Goal: Transaction & Acquisition: Purchase product/service

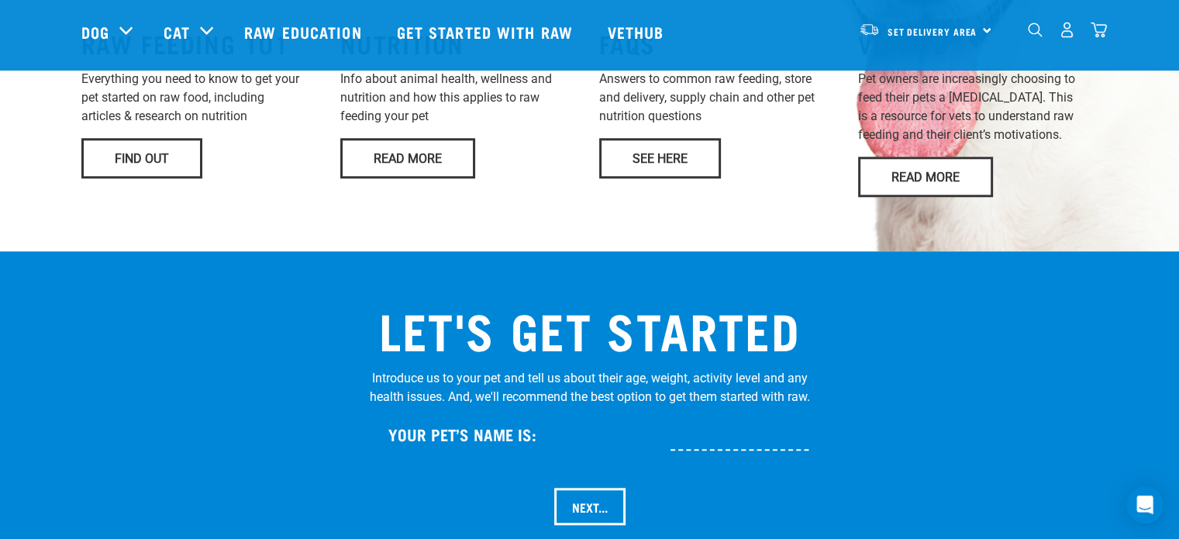
scroll to position [1473, 0]
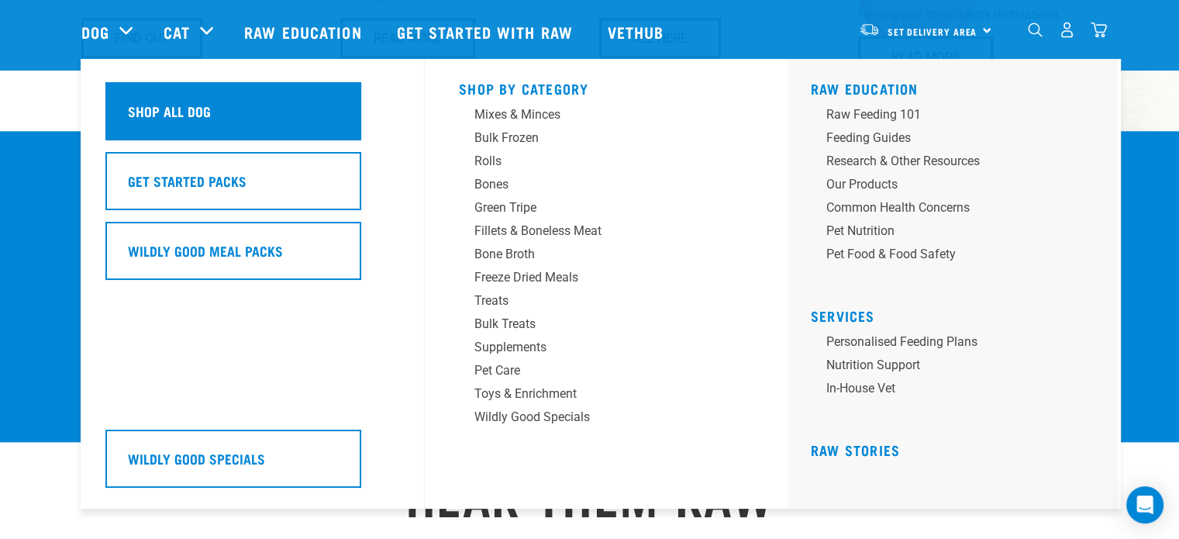
click at [171, 123] on div "Shop All Dog" at bounding box center [233, 111] width 256 height 58
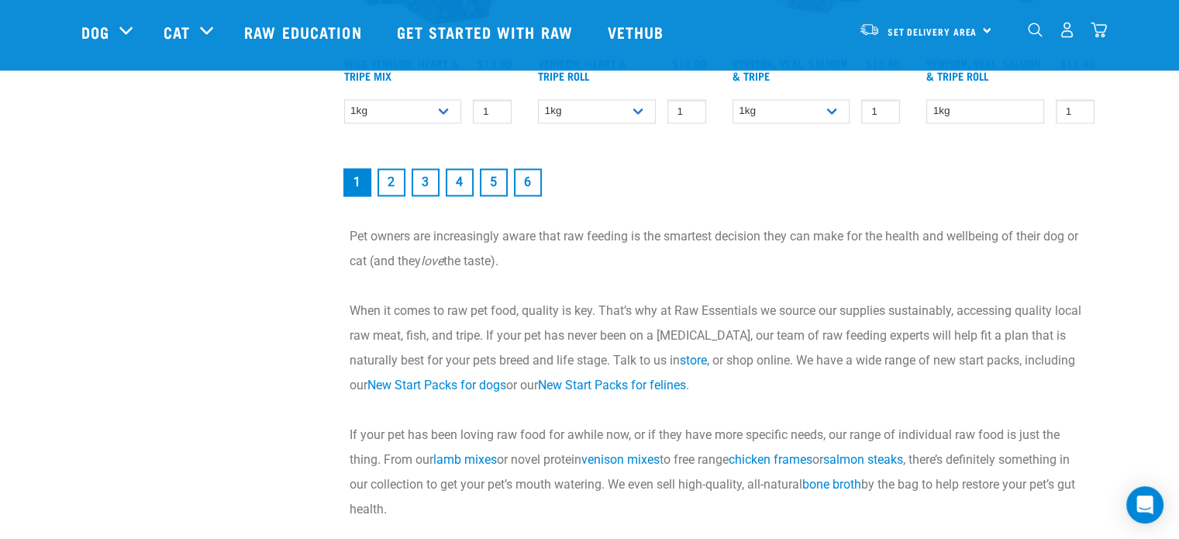
scroll to position [2325, 0]
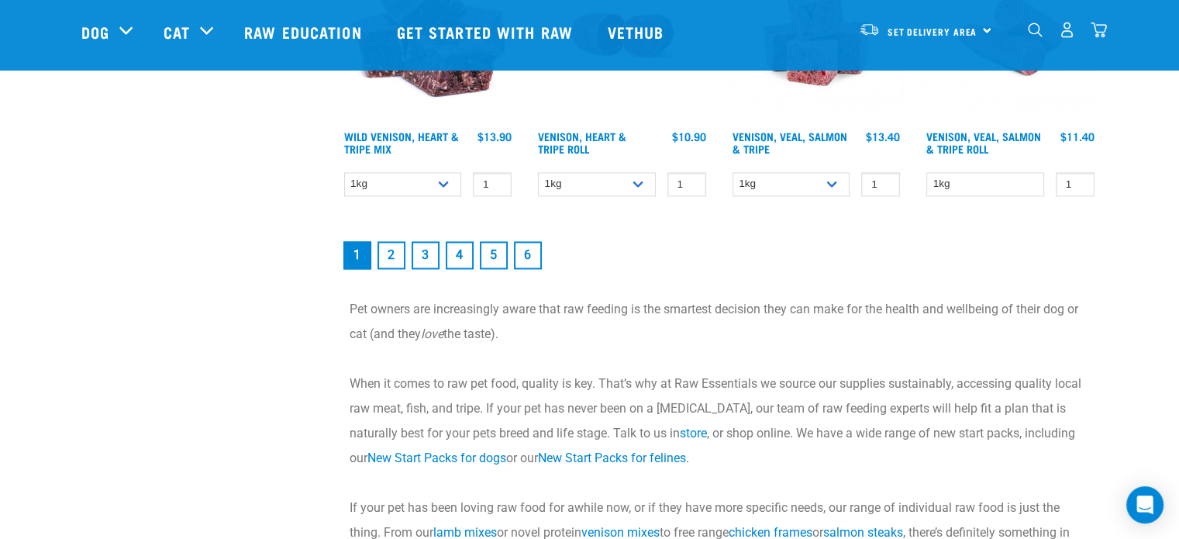
click at [397, 255] on link "2" at bounding box center [391, 255] width 28 height 28
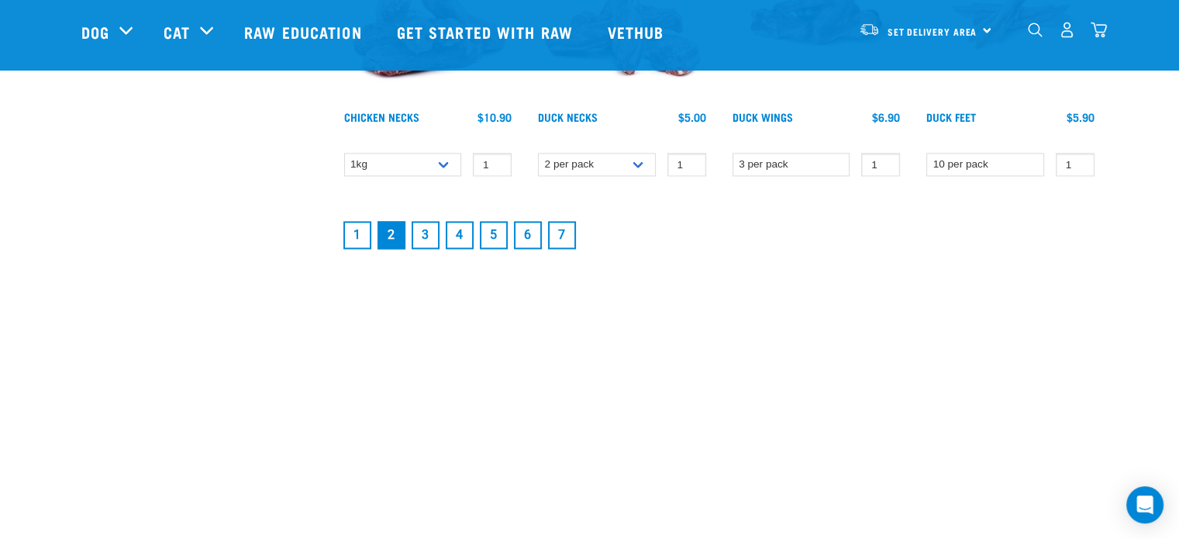
scroll to position [2248, 0]
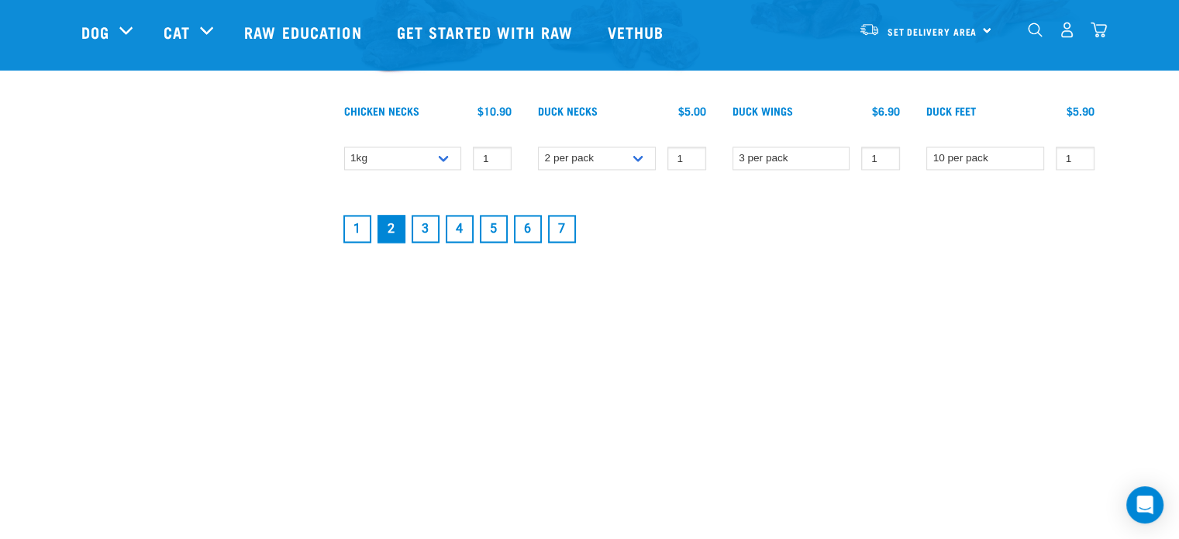
click at [434, 230] on link "3" at bounding box center [426, 229] width 28 height 28
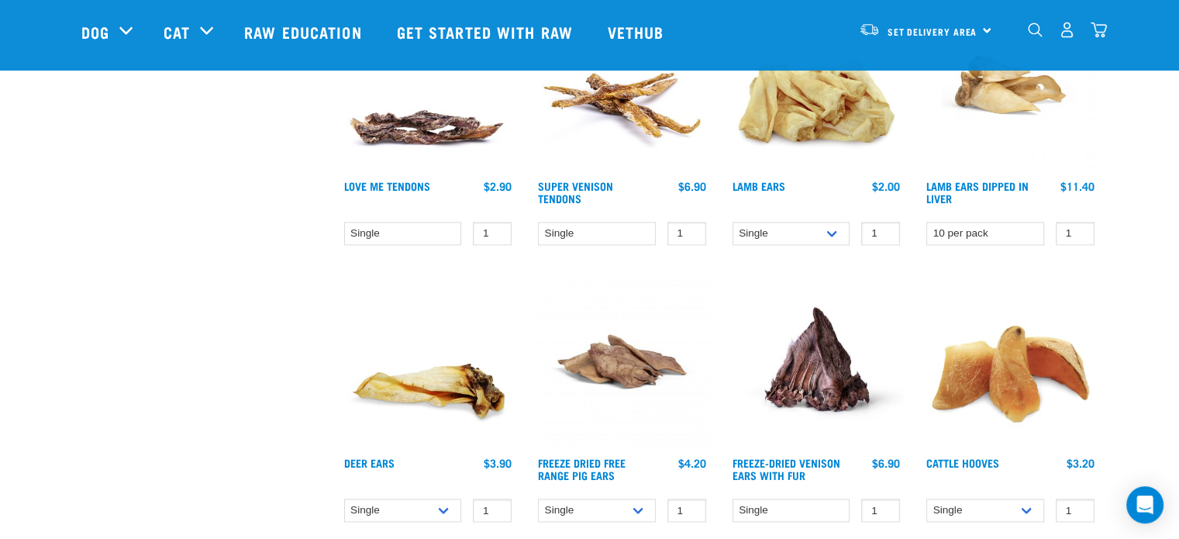
scroll to position [2170, 0]
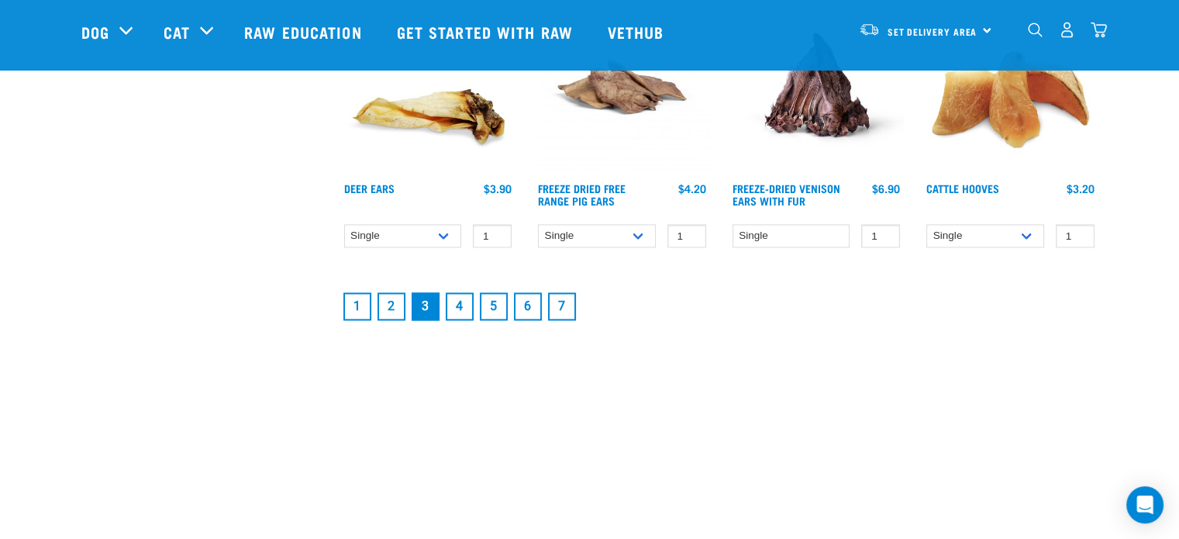
click at [450, 297] on link "4" at bounding box center [460, 306] width 28 height 28
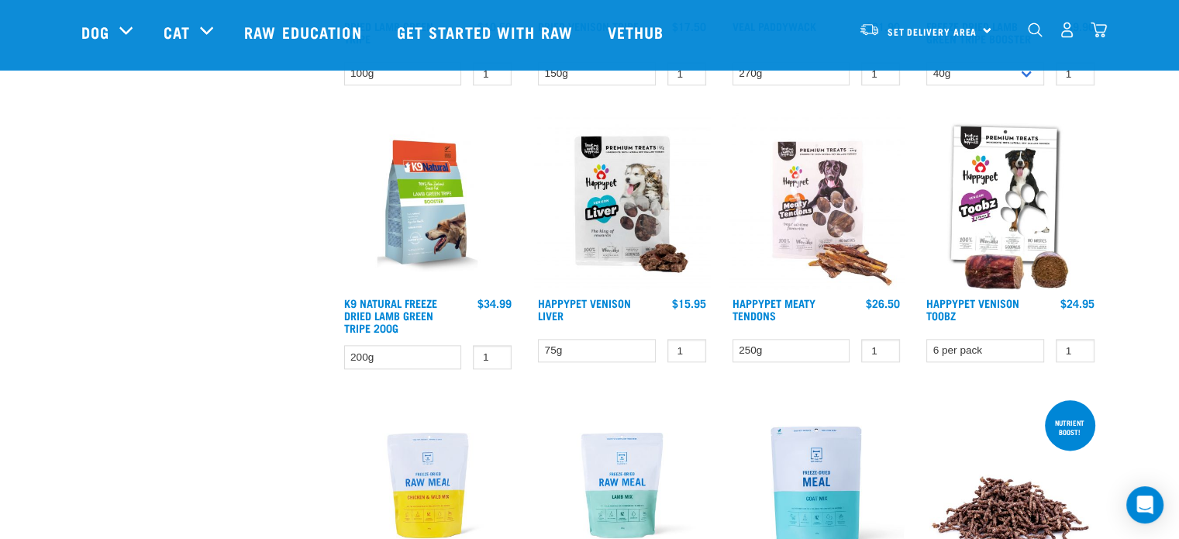
scroll to position [2170, 0]
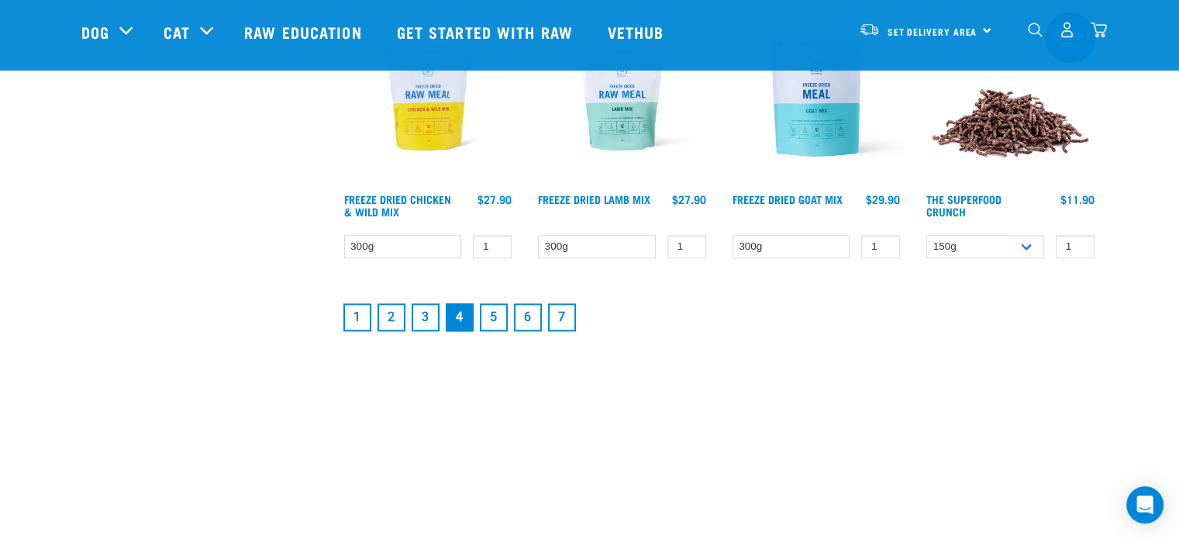
click at [487, 311] on link "5" at bounding box center [494, 317] width 28 height 28
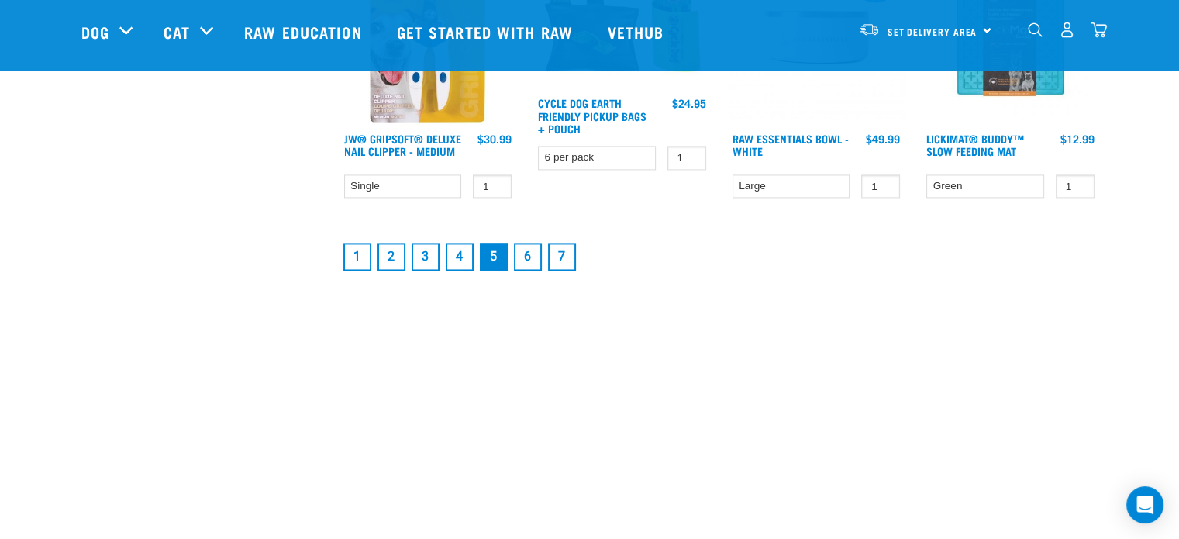
scroll to position [2248, 0]
click at [533, 246] on link "6" at bounding box center [528, 255] width 28 height 28
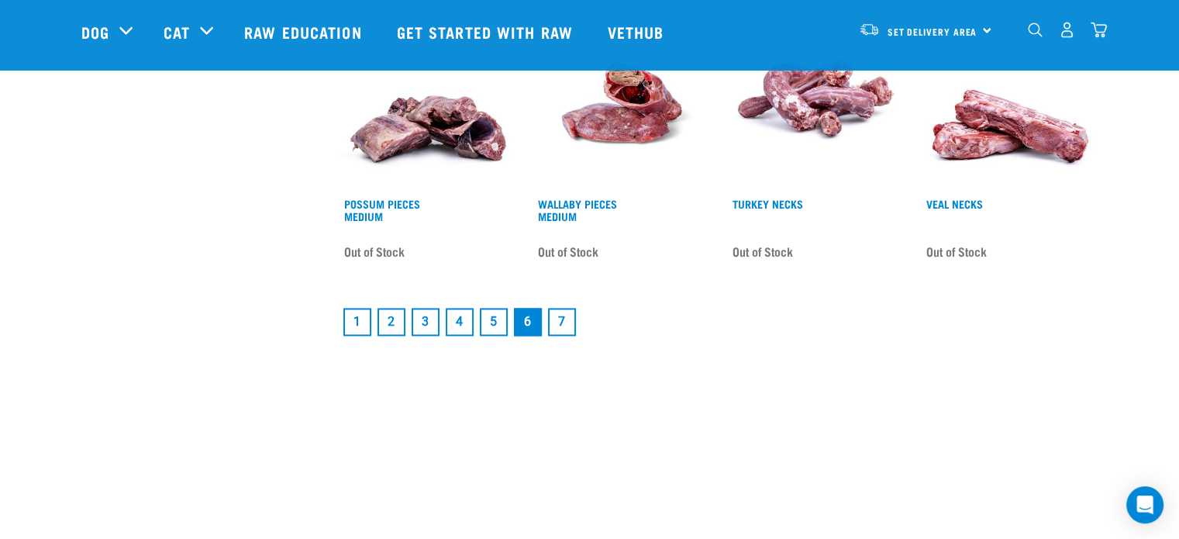
scroll to position [2325, 0]
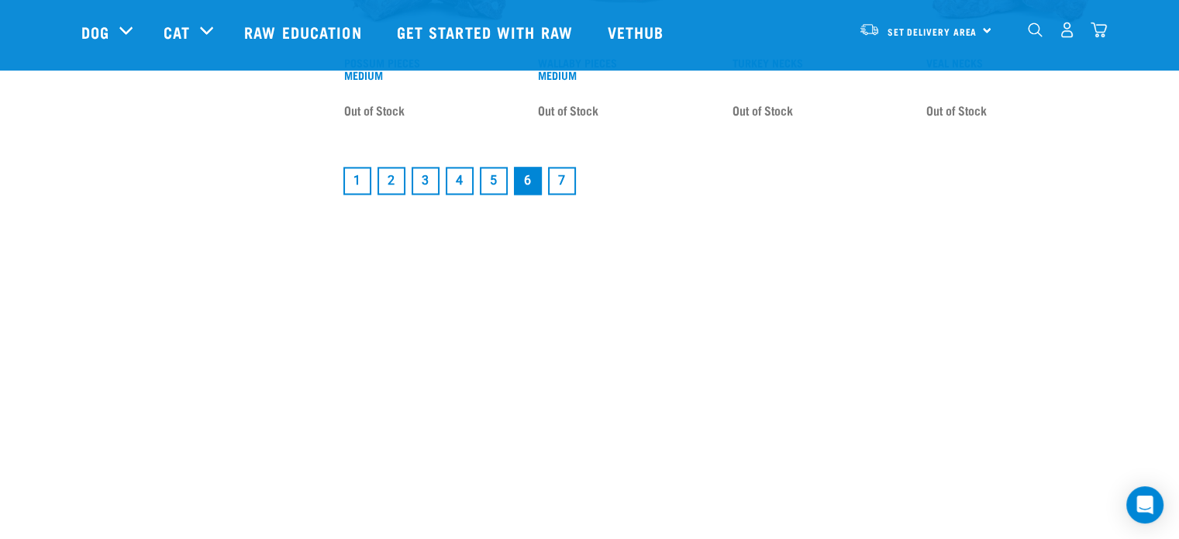
click at [561, 185] on link "7" at bounding box center [562, 181] width 28 height 28
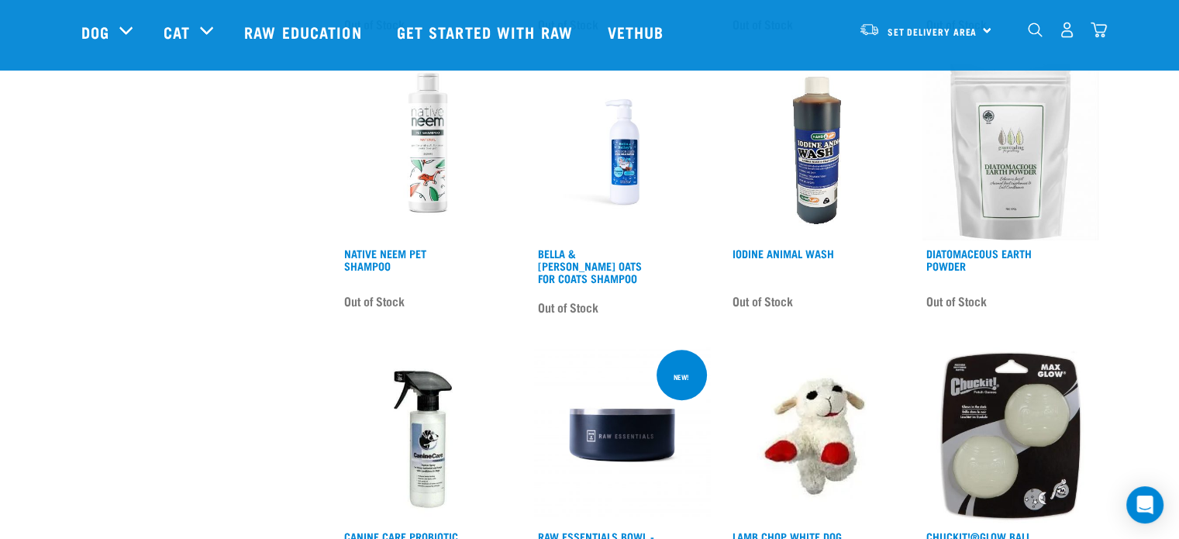
scroll to position [1938, 0]
